Goal: Information Seeking & Learning: Stay updated

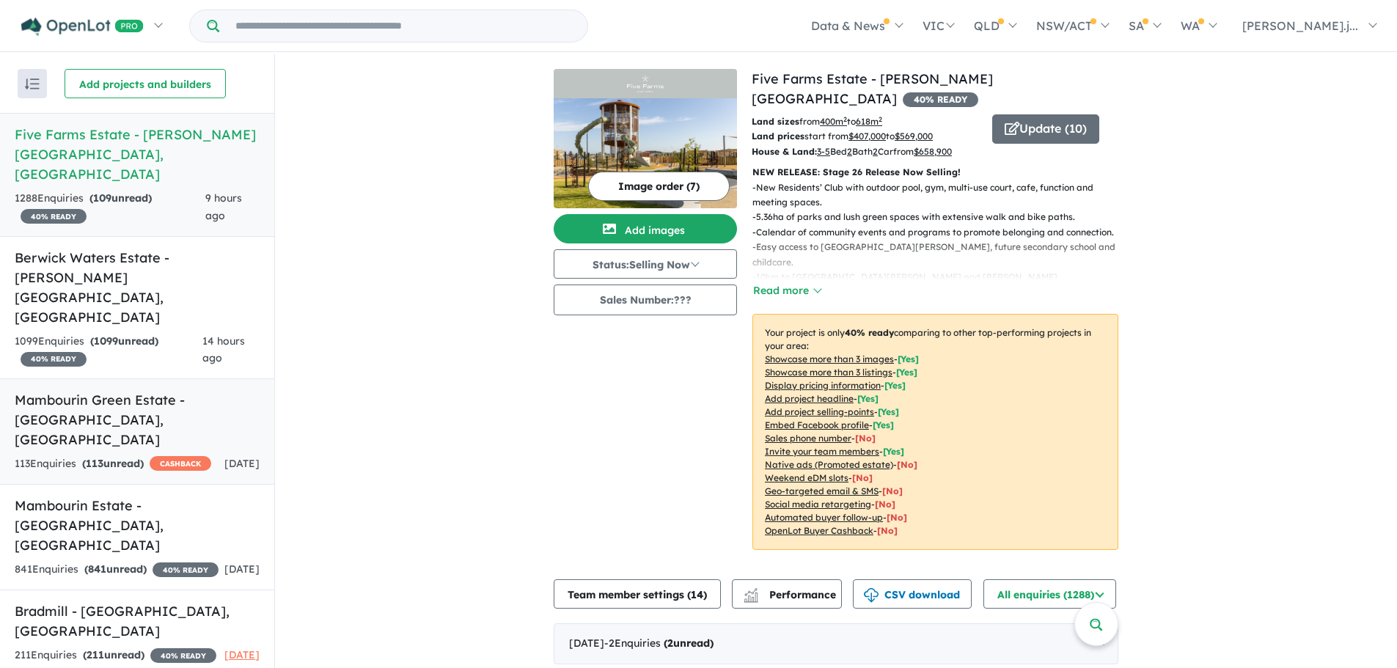
click at [166, 455] on div "113 Enquir ies ( 113 unread) CASHBACK" at bounding box center [113, 464] width 197 height 18
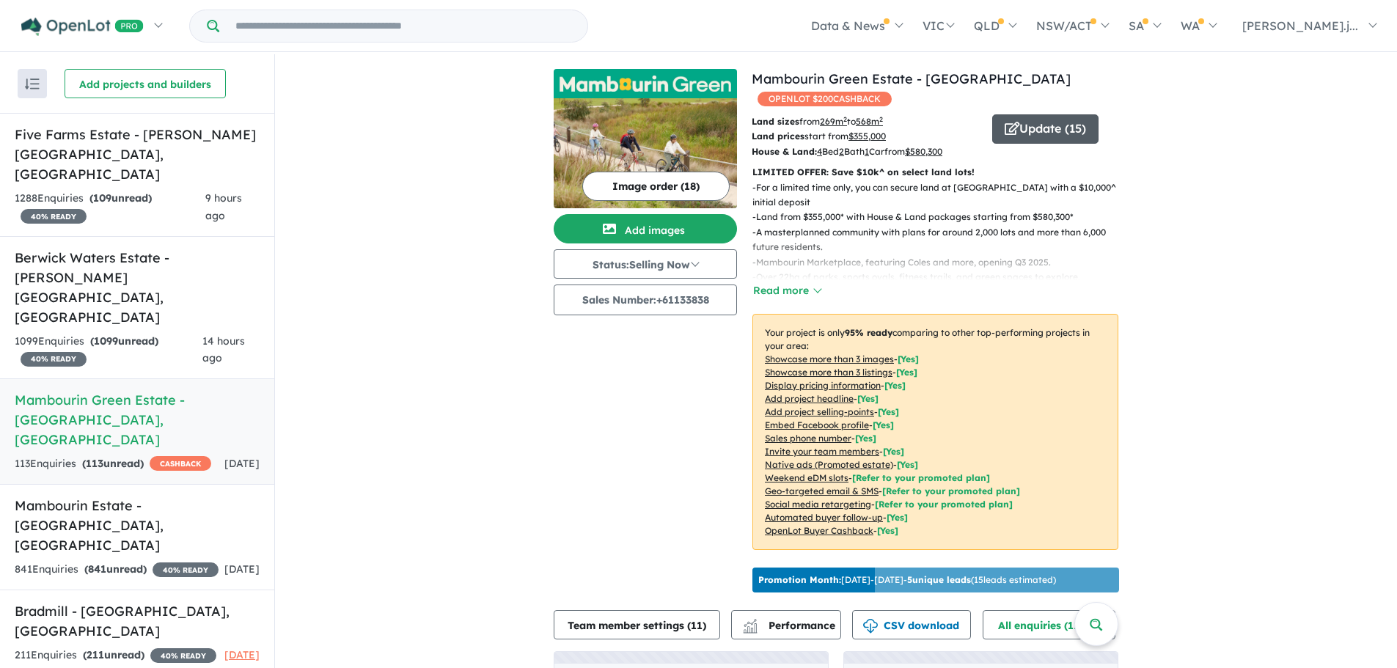
click at [1049, 130] on button "Update ( 15 )" at bounding box center [1045, 128] width 106 height 29
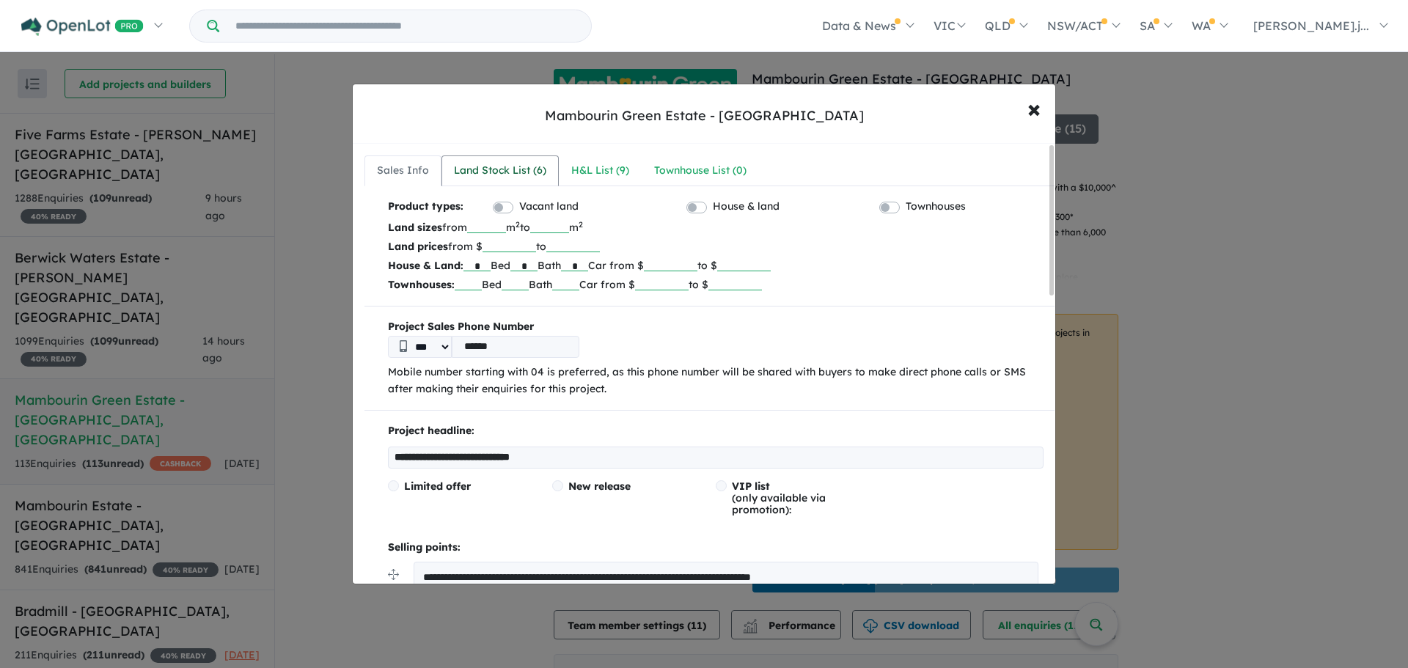
click at [482, 174] on div "Land Stock List ( 6 )" at bounding box center [500, 171] width 92 height 18
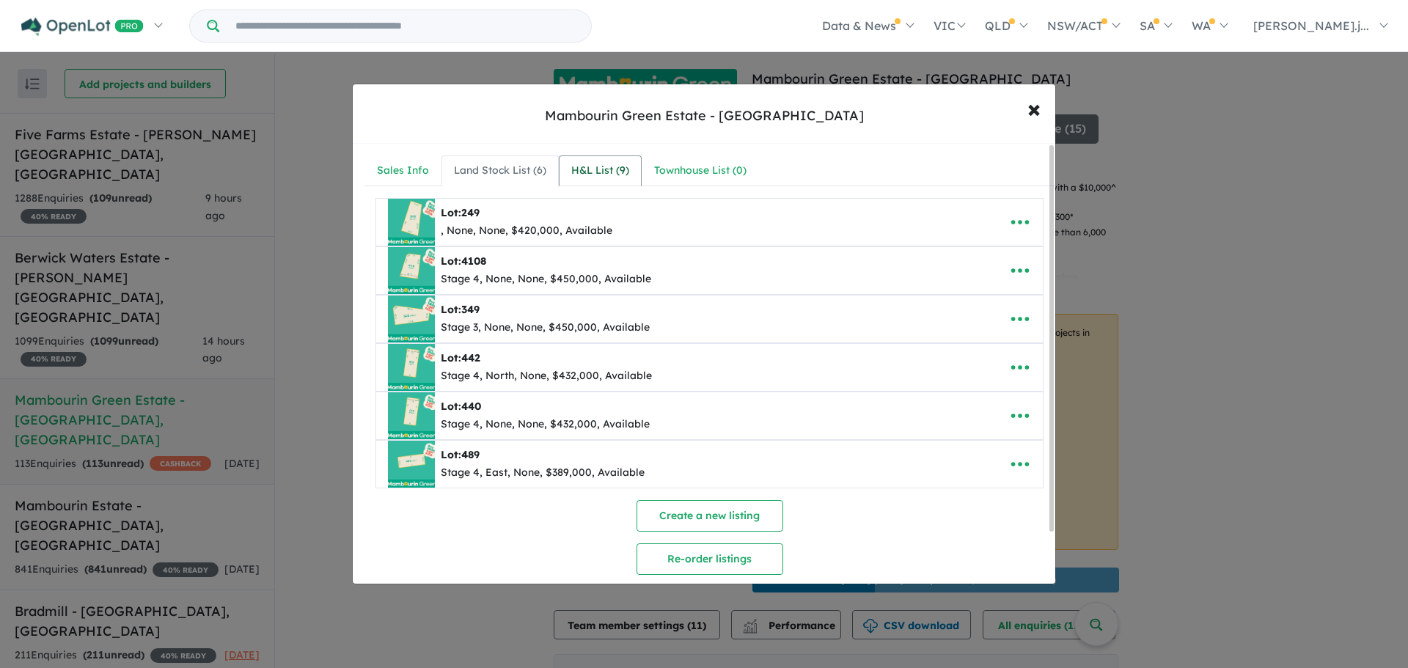
click at [607, 172] on div "H&L List ( 9 )" at bounding box center [600, 171] width 58 height 18
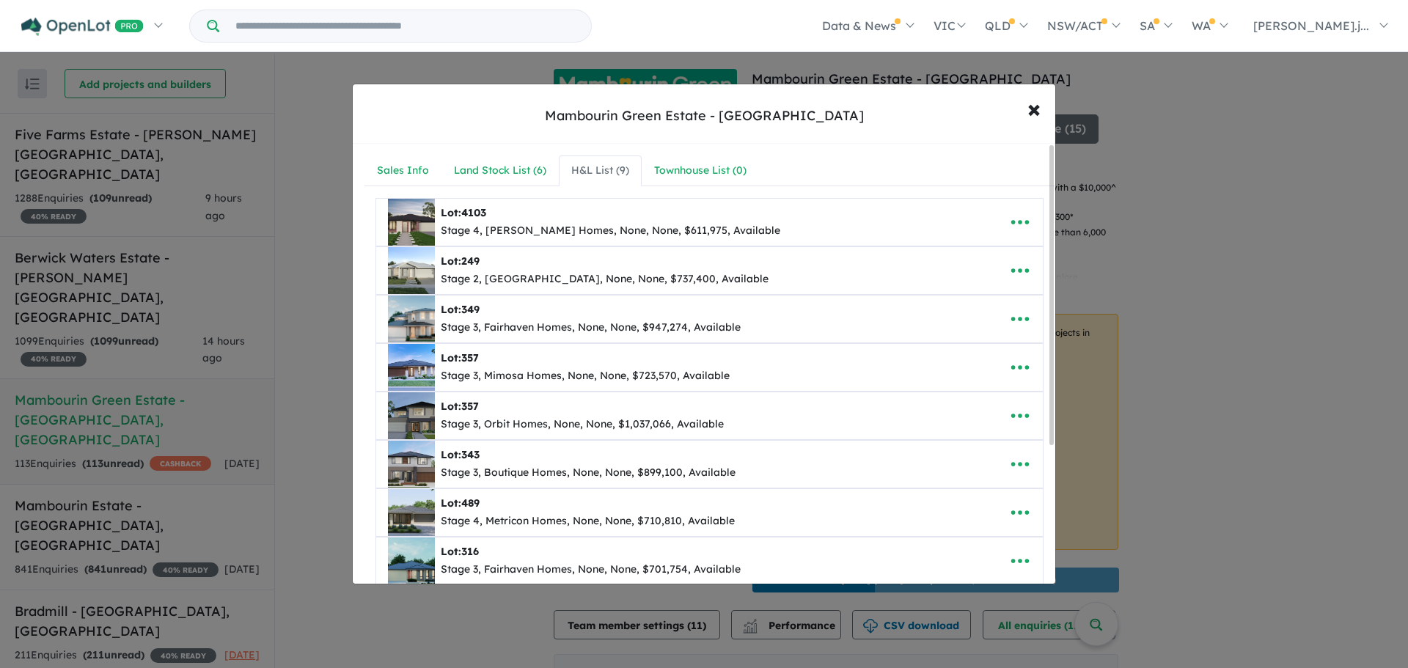
scroll to position [147, 0]
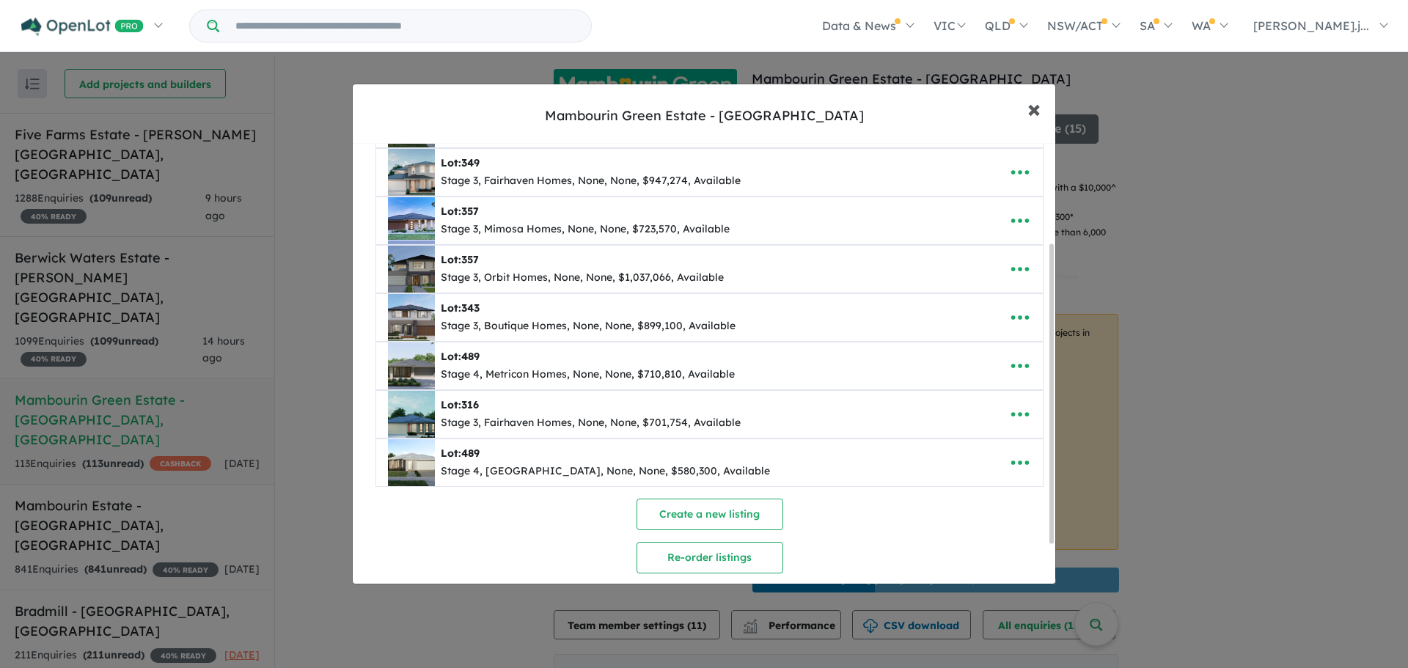
click at [1041, 108] on button "× Close" at bounding box center [1034, 109] width 43 height 40
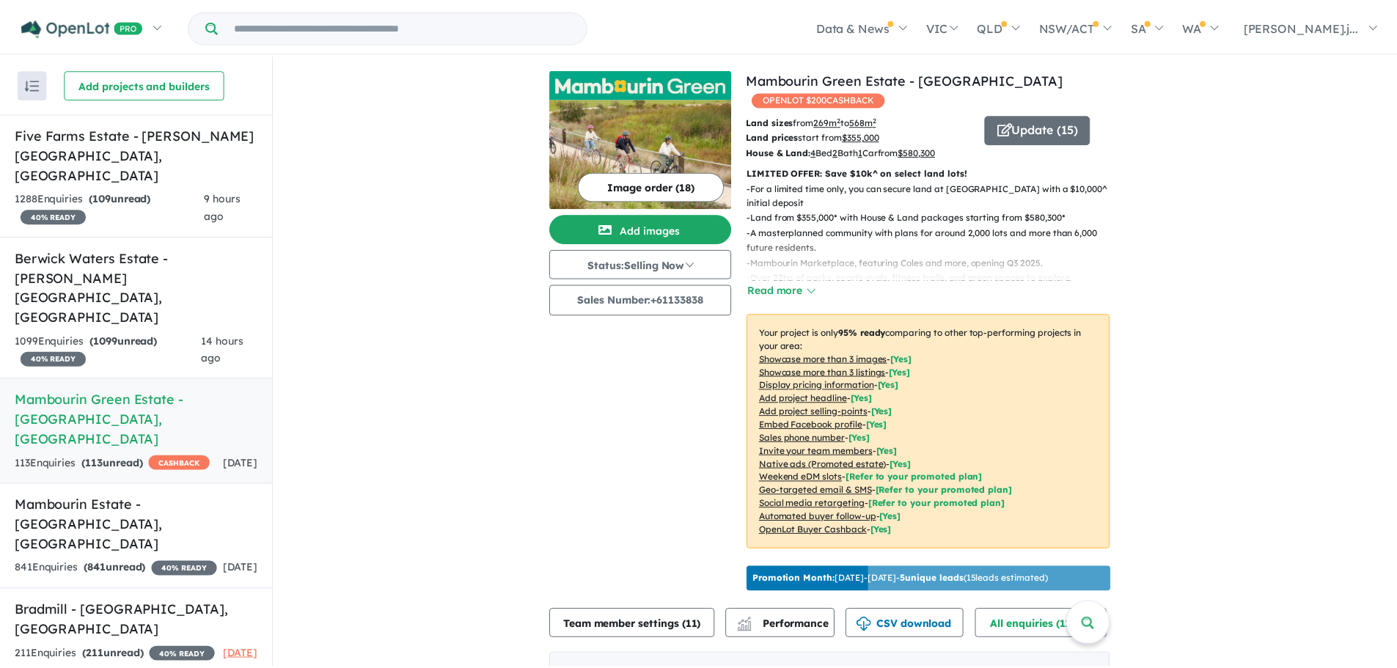
scroll to position [0, 0]
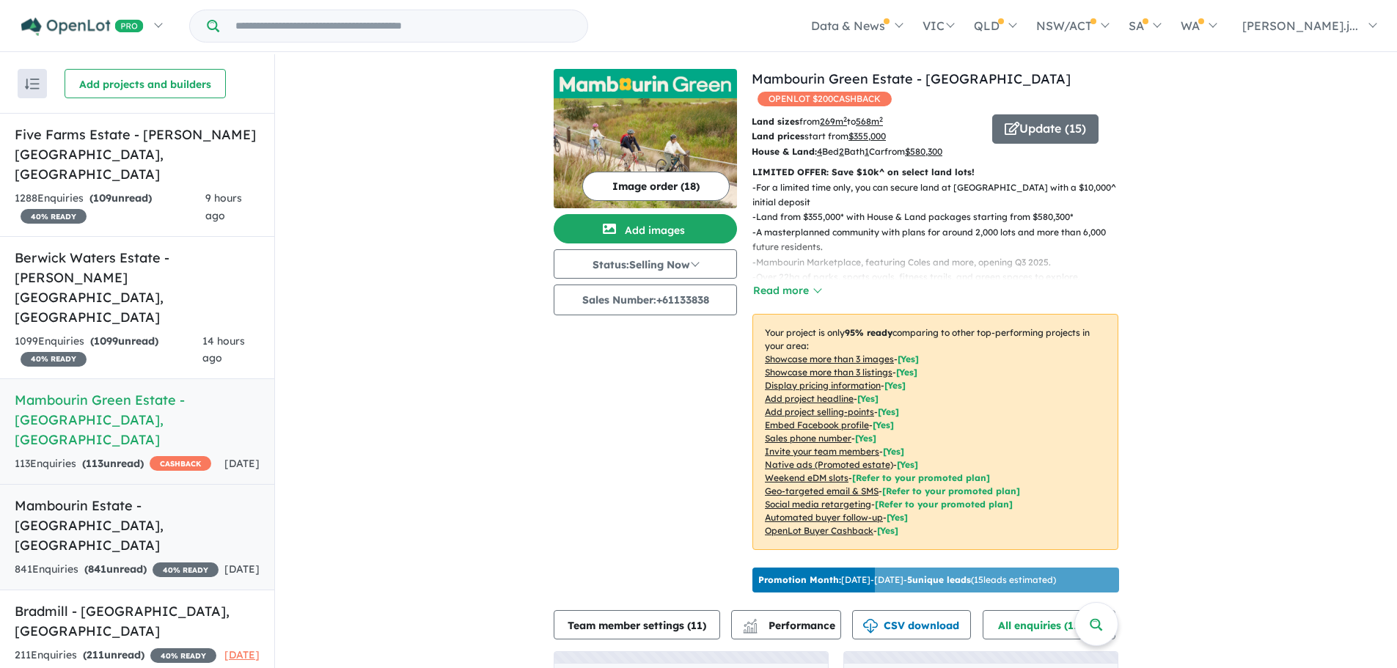
click at [165, 496] on h5 "Mambourin Estate - [GEOGRAPHIC_DATA] , [GEOGRAPHIC_DATA]" at bounding box center [137, 525] width 245 height 59
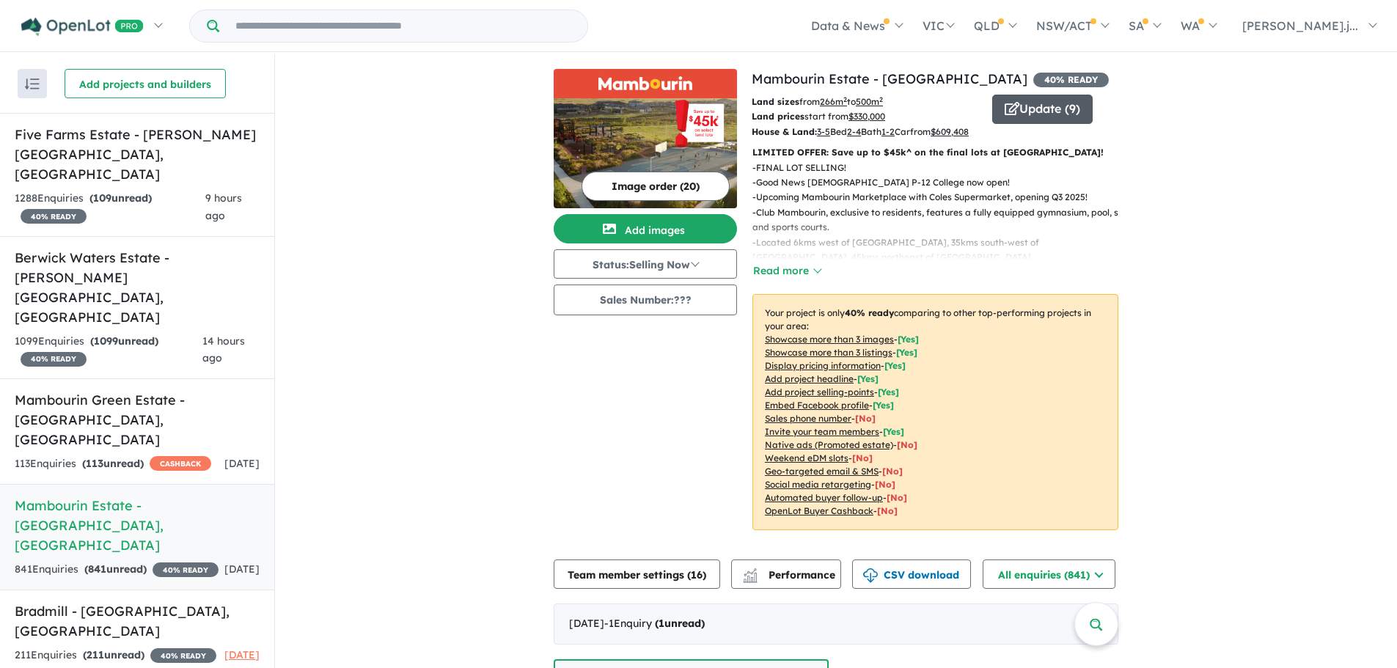
click at [1077, 102] on button "Update ( 9 )" at bounding box center [1042, 109] width 100 height 29
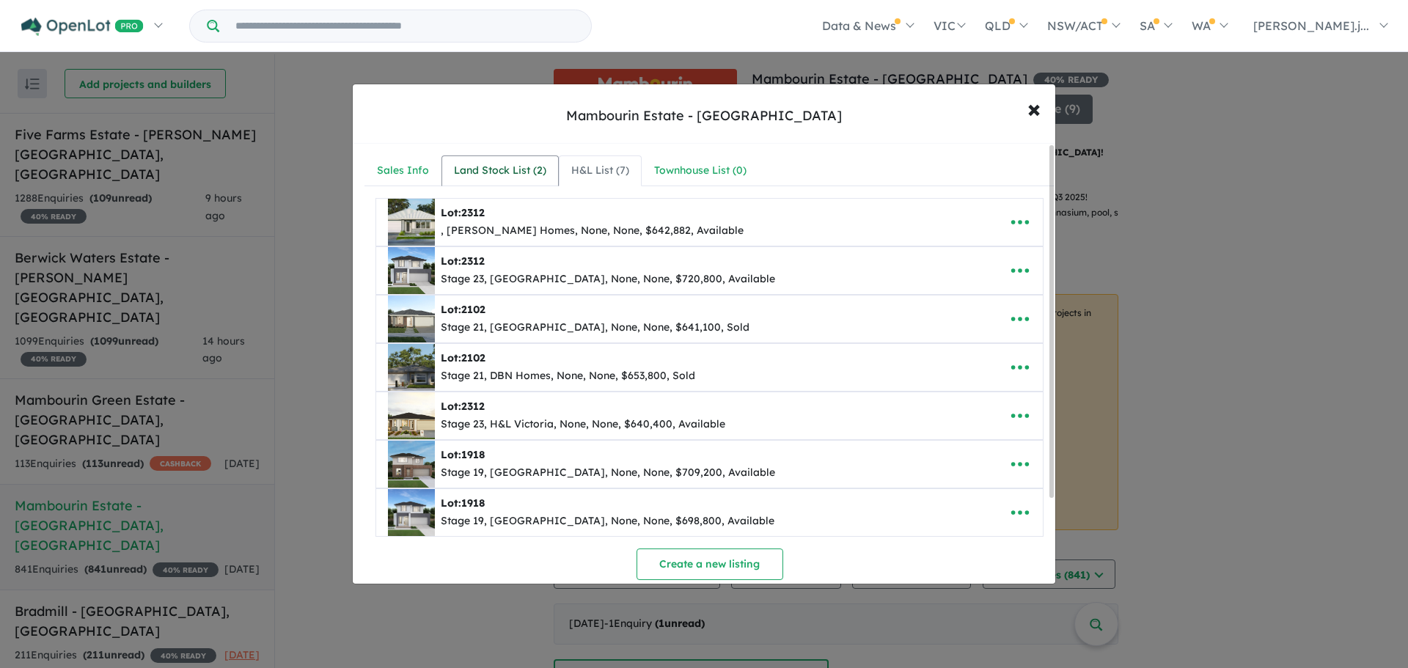
click at [527, 171] on div "Land Stock List ( 2 )" at bounding box center [500, 171] width 92 height 18
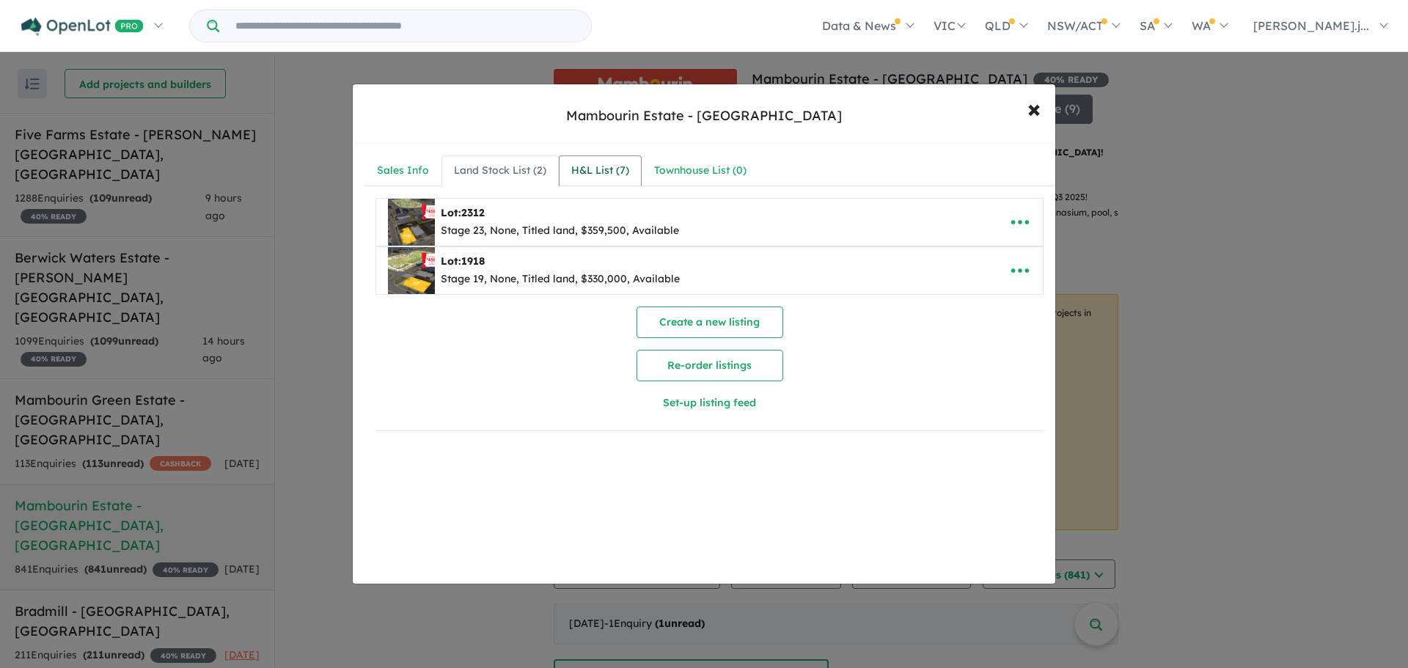
click at [593, 172] on div "H&L List ( 7 )" at bounding box center [600, 171] width 58 height 18
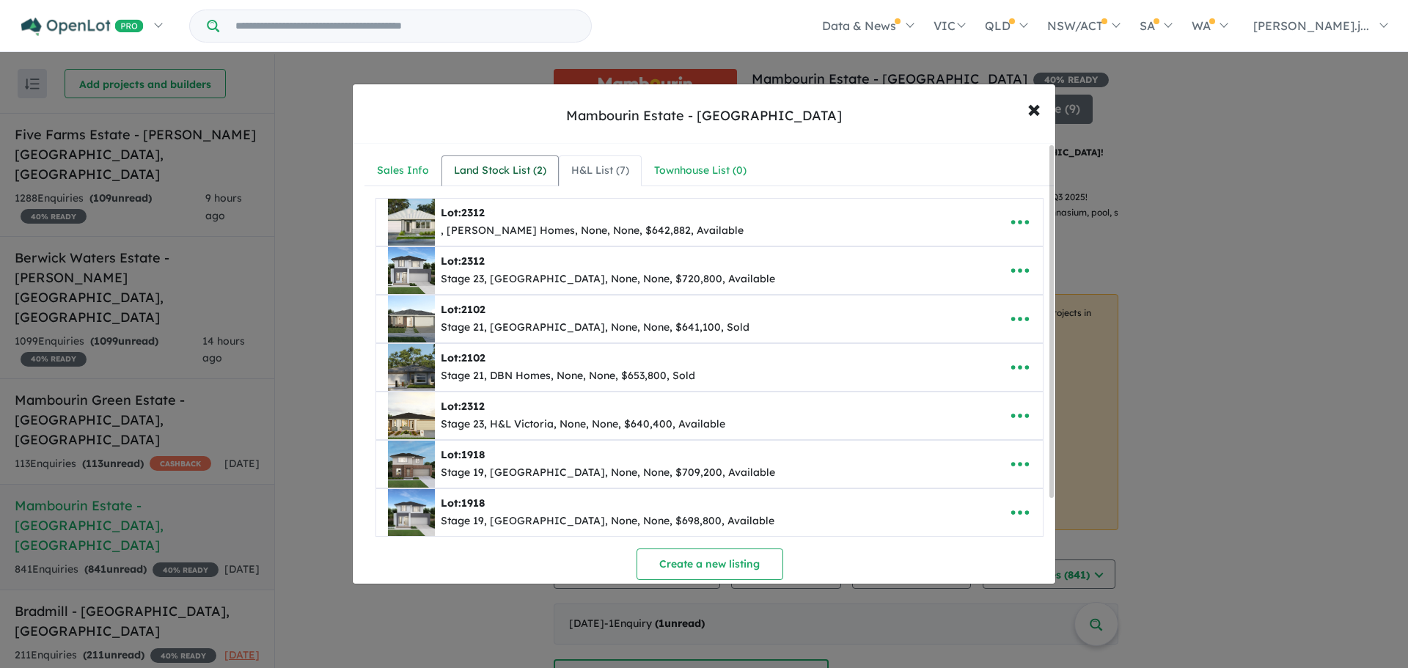
click at [513, 166] on div "Land Stock List ( 2 )" at bounding box center [500, 171] width 92 height 18
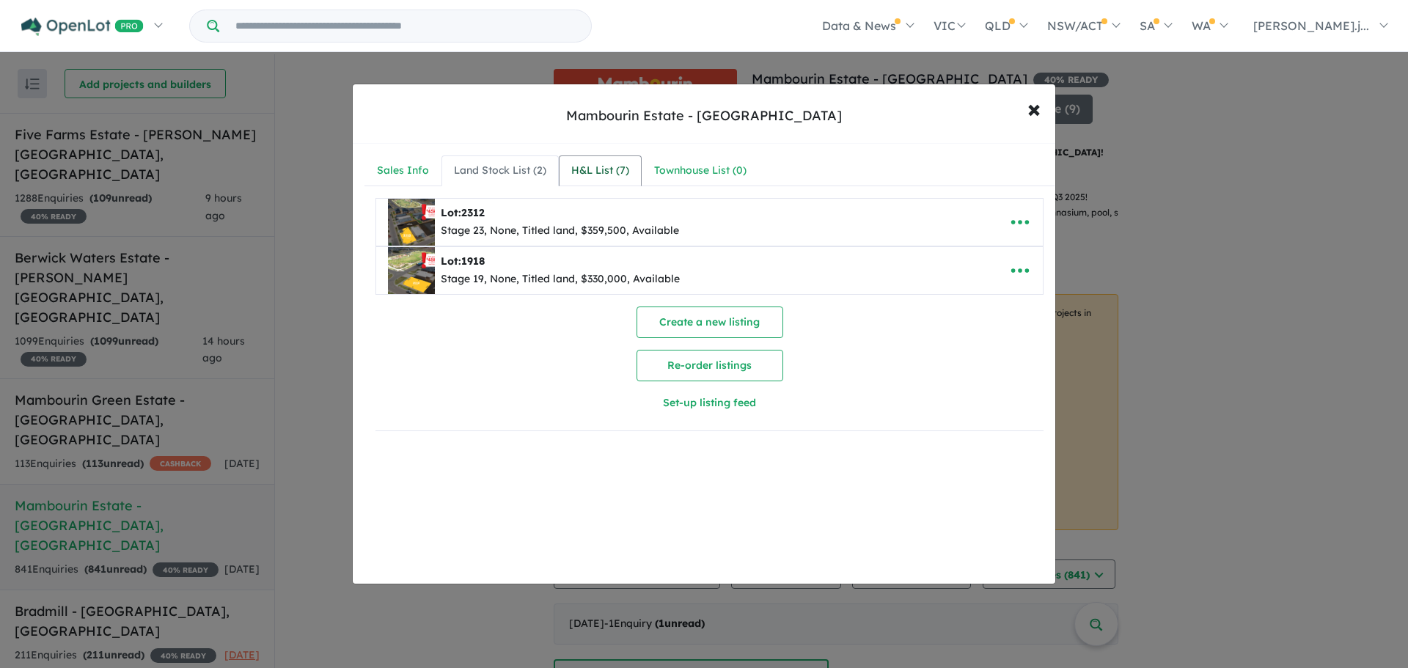
click at [573, 169] on div "H&L List ( 7 )" at bounding box center [600, 171] width 58 height 18
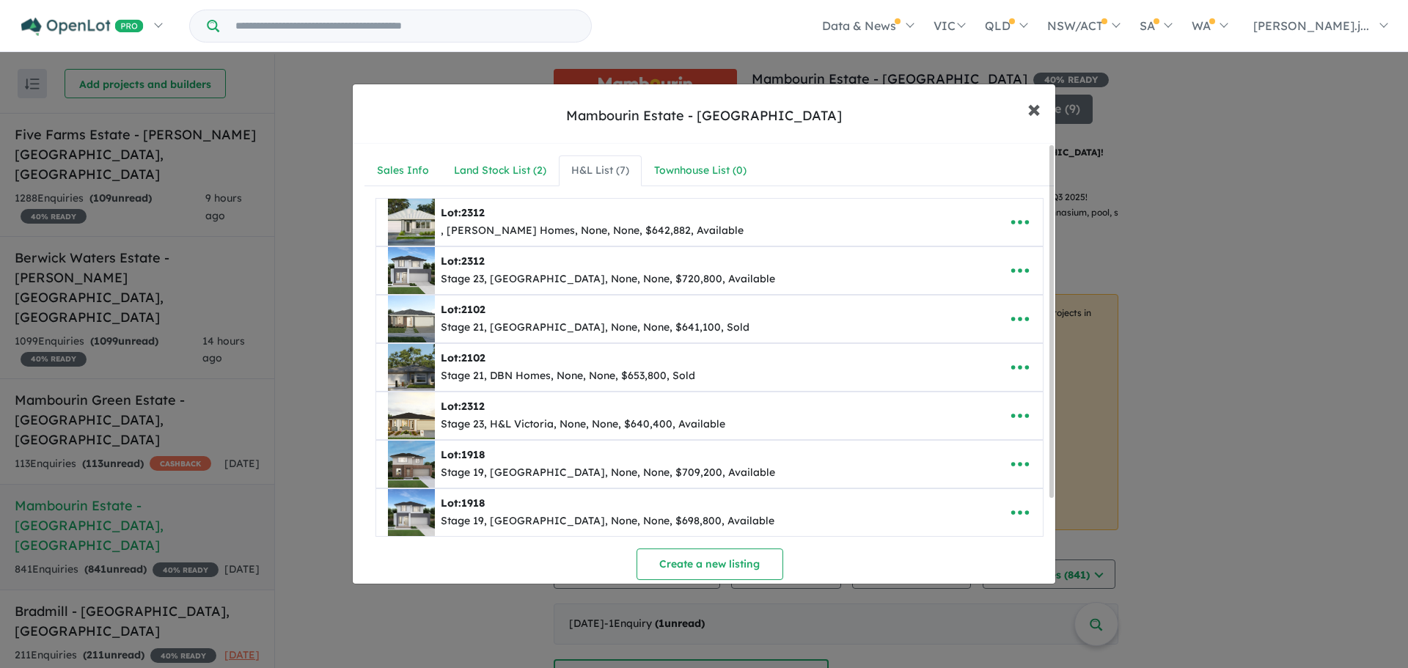
click at [1039, 103] on span "×" at bounding box center [1034, 108] width 13 height 32
